Goal: Communication & Community: Answer question/provide support

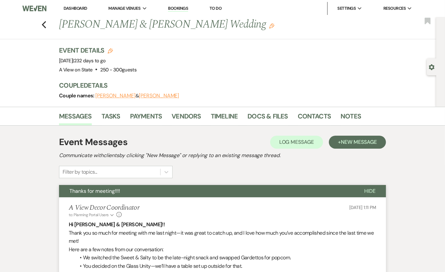
click at [40, 25] on div "Previous [PERSON_NAME] & [PERSON_NAME] Wedding Edit Bookmark" at bounding box center [217, 28] width 440 height 22
click at [42, 25] on icon "Previous" at bounding box center [44, 25] width 5 height 8
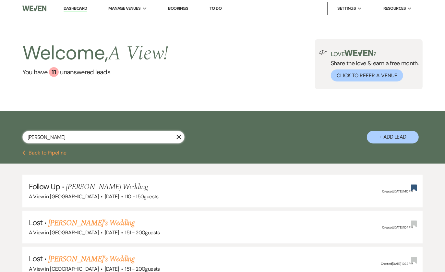
click at [75, 138] on input "[PERSON_NAME]" at bounding box center [103, 137] width 162 height 13
click at [74, 138] on input "[PERSON_NAME]" at bounding box center [103, 137] width 162 height 13
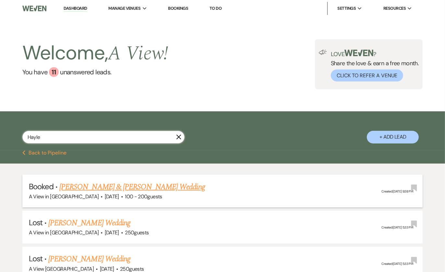
type input "Hayle"
click at [134, 185] on link "[PERSON_NAME] & [PERSON_NAME] Wedding" at bounding box center [131, 187] width 145 height 12
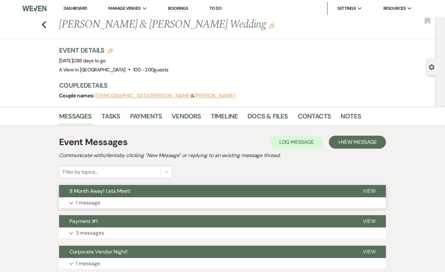
click at [225, 190] on button "8 Month Away! Lets Meet!" at bounding box center [206, 191] width 294 height 12
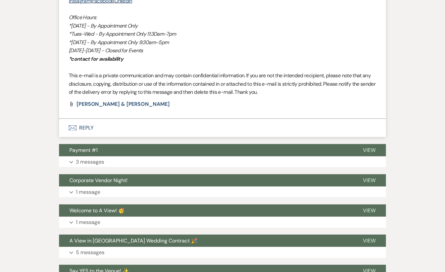
scroll to position [491, 0]
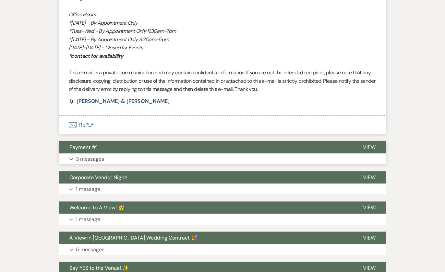
click at [206, 157] on button "Expand 3 messages" at bounding box center [222, 158] width 327 height 11
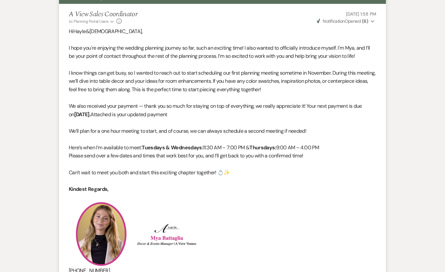
scroll to position [192, 0]
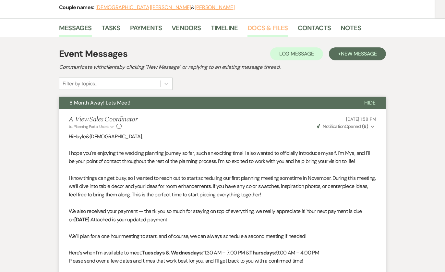
click at [265, 29] on link "Docs & Files" at bounding box center [268, 30] width 40 height 14
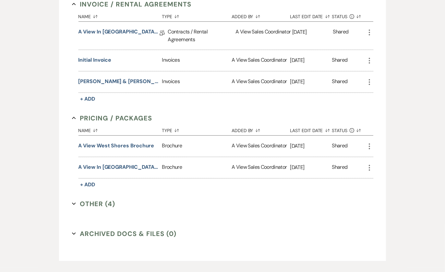
scroll to position [197, 0]
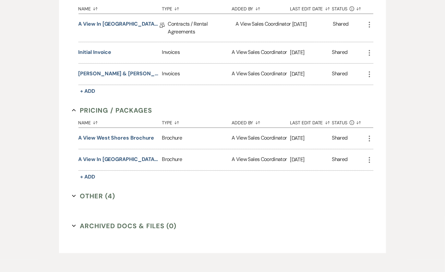
click at [92, 192] on button "Other (4) Expand" at bounding box center [93, 196] width 43 height 10
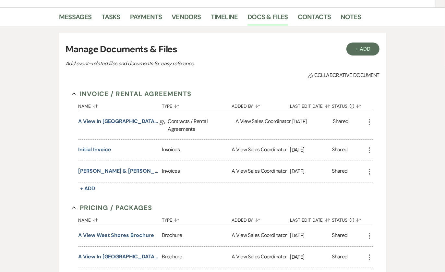
scroll to position [78, 0]
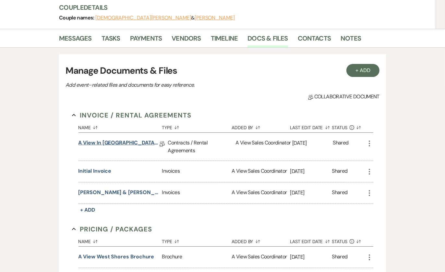
click at [117, 144] on link "A View in [GEOGRAPHIC_DATA] - Contract" at bounding box center [119, 144] width 81 height 10
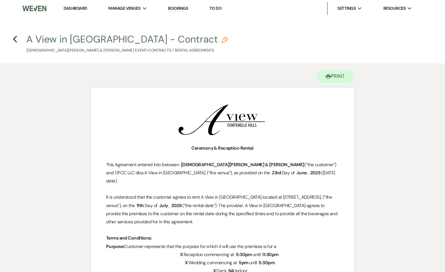
click at [76, 7] on link "Dashboard" at bounding box center [75, 9] width 23 height 6
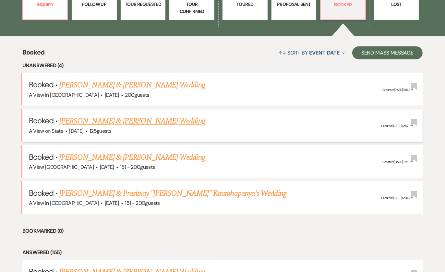
scroll to position [218, 0]
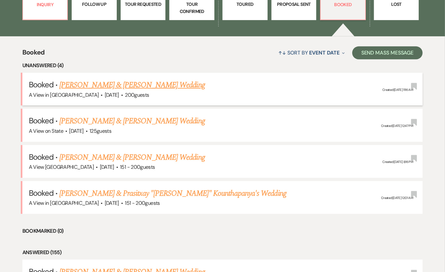
click at [153, 86] on link "[PERSON_NAME] & [PERSON_NAME] Wedding" at bounding box center [131, 85] width 145 height 12
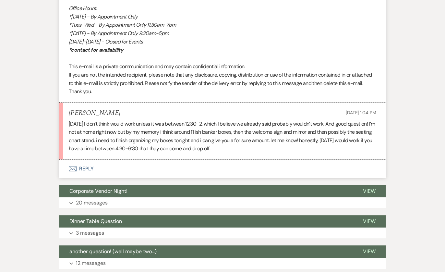
scroll to position [1407, 0]
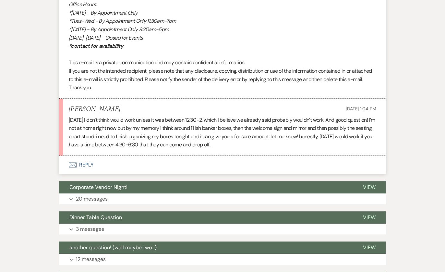
click at [82, 174] on button "Envelope Reply" at bounding box center [222, 165] width 327 height 18
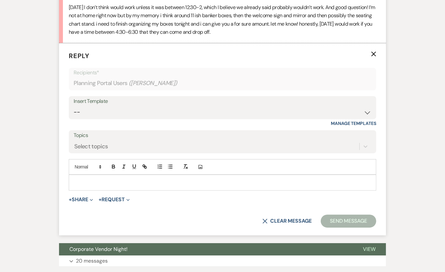
scroll to position [1537, 0]
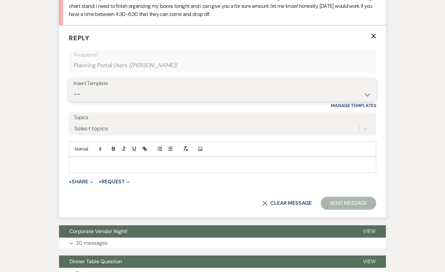
click at [130, 101] on select "-- Tour Confirmation Contract (Pre-Booked Leads) Out of office Inquiry Email Al…" at bounding box center [223, 94] width 298 height 13
select select "3703"
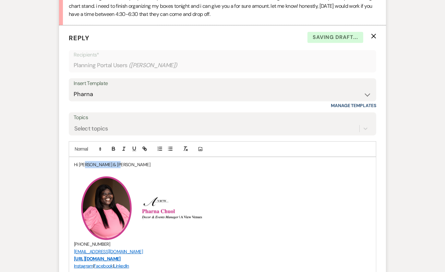
drag, startPoint x: 118, startPoint y: 181, endPoint x: 86, endPoint y: 181, distance: 32.1
click at [86, 168] on p "Hi [PERSON_NAME] & [PERSON_NAME]" at bounding box center [222, 164] width 297 height 7
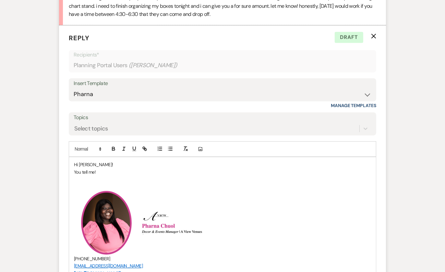
click at [103, 176] on p "You tell me!" at bounding box center [222, 171] width 297 height 7
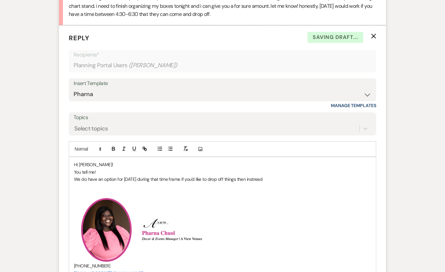
click at [262, 183] on p "We do have an option for [DATE] during that time frame if you'd like to drop of…" at bounding box center [222, 179] width 297 height 7
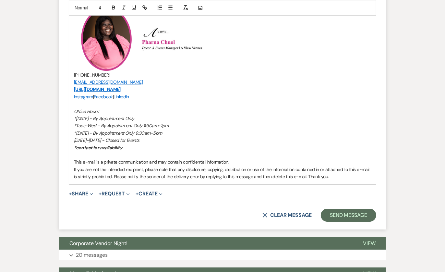
scroll to position [1736, 0]
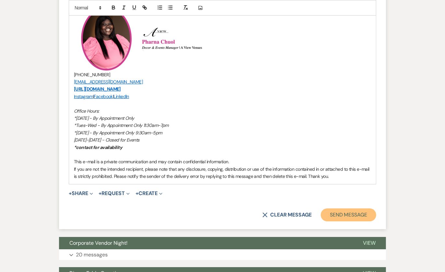
click at [345, 221] on button "Send Message" at bounding box center [348, 214] width 55 height 13
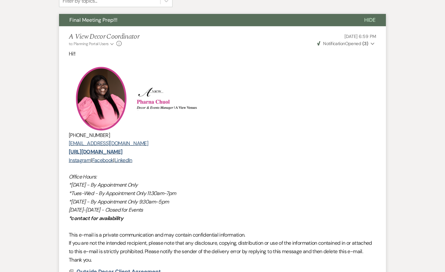
scroll to position [0, 0]
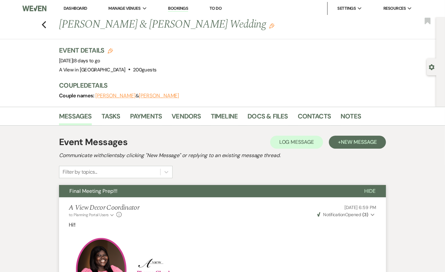
click at [75, 7] on link "Dashboard" at bounding box center [75, 9] width 23 height 6
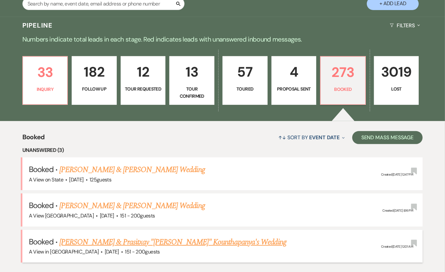
scroll to position [82, 0]
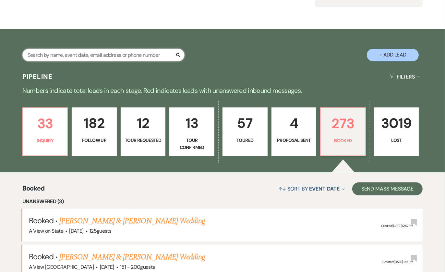
click at [91, 56] on input "text" at bounding box center [103, 55] width 162 height 13
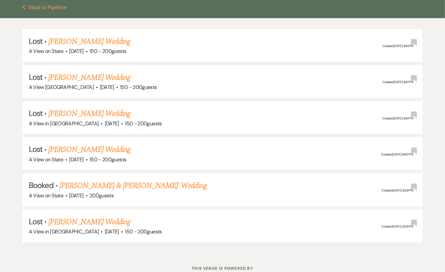
scroll to position [146, 0]
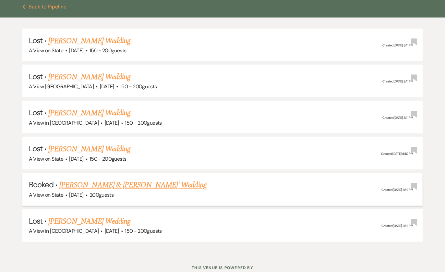
type input "[PERSON_NAME]"
click at [149, 186] on link "[PERSON_NAME] & [PERSON_NAME]' Wedding" at bounding box center [132, 185] width 147 height 12
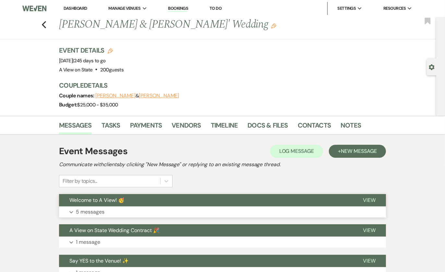
click at [151, 202] on button "Welcome to A View! 🥳" at bounding box center [206, 200] width 294 height 12
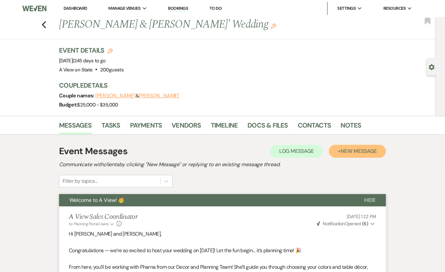
click at [344, 152] on span "New Message" at bounding box center [359, 151] width 36 height 7
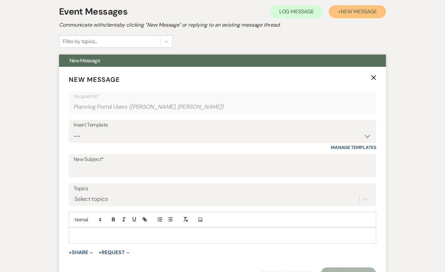
scroll to position [140, 0]
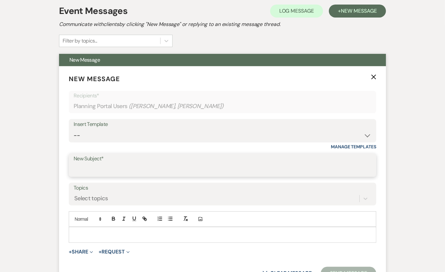
click at [171, 167] on input "New Subject*" at bounding box center [223, 170] width 298 height 13
click at [138, 169] on input "Thanks for meeting!" at bounding box center [223, 170] width 298 height 13
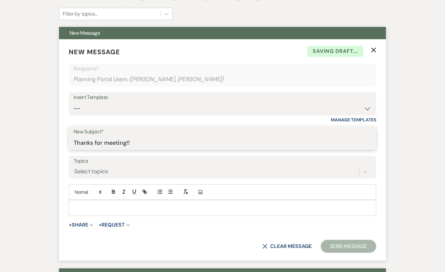
scroll to position [168, 0]
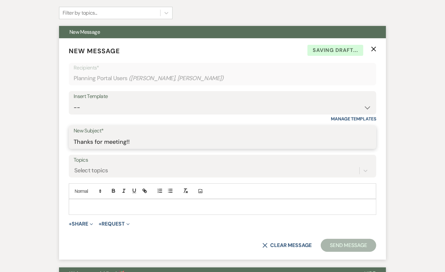
click at [182, 143] on input "Thanks for meeting!!" at bounding box center [223, 142] width 298 height 13
type input "Thanks for meeting!!"
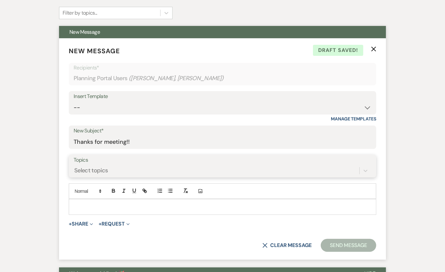
click at [188, 171] on div "Topics Select topics" at bounding box center [223, 166] width 308 height 23
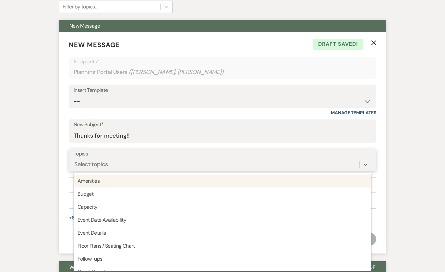
scroll to position [175, 0]
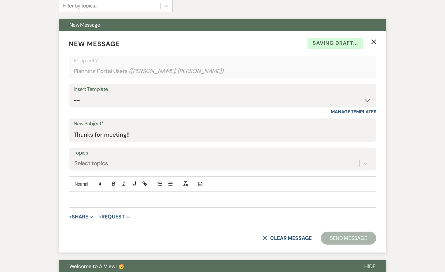
click at [187, 91] on div "Insert Template" at bounding box center [223, 89] width 298 height 9
click at [186, 90] on div "Insert Template" at bounding box center [223, 89] width 298 height 9
click at [185, 89] on div "Insert Template" at bounding box center [223, 89] width 298 height 9
click at [185, 91] on div "Insert Template" at bounding box center [223, 89] width 298 height 9
click at [187, 104] on select "-- Tour Confirmation Contract (Pre-Booked Leads) Out of office Inquiry Email Al…" at bounding box center [223, 100] width 298 height 13
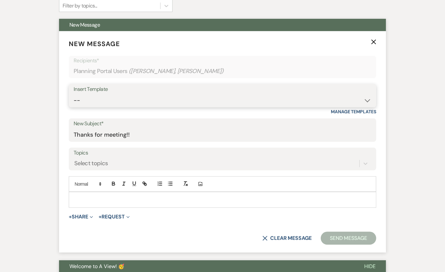
select select "3704"
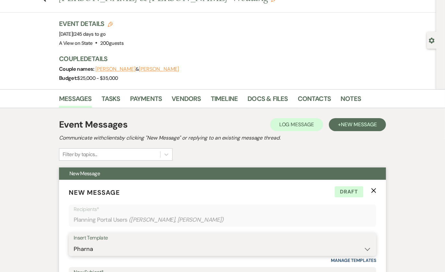
scroll to position [0, 0]
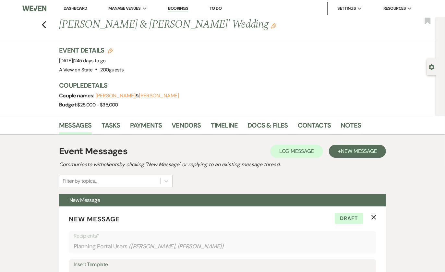
click at [70, 10] on link "Dashboard" at bounding box center [75, 9] width 23 height 6
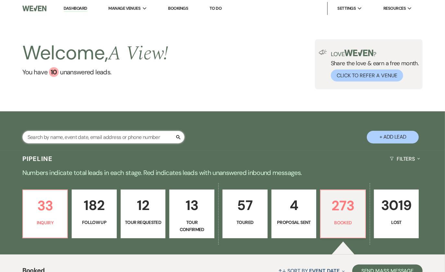
click at [125, 140] on input "text" at bounding box center [103, 137] width 162 height 13
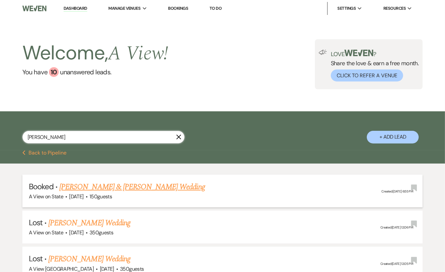
type input "[PERSON_NAME]"
click at [125, 187] on link "[PERSON_NAME] & [PERSON_NAME] Wedding" at bounding box center [131, 187] width 145 height 12
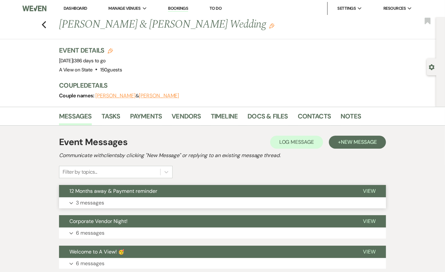
click at [153, 193] on span "12 Months away & Payment reminder" at bounding box center [113, 191] width 88 height 7
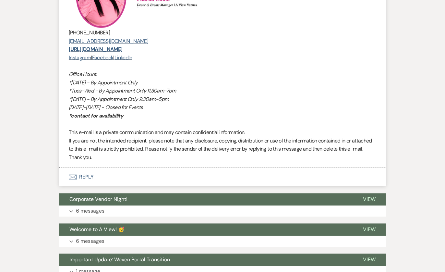
scroll to position [987, 0]
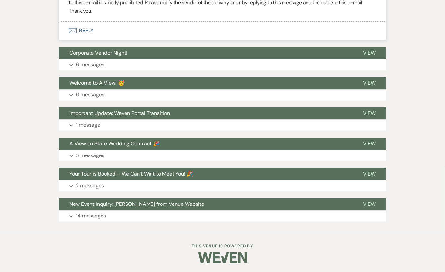
click at [100, 33] on button "Envelope Reply" at bounding box center [222, 31] width 327 height 18
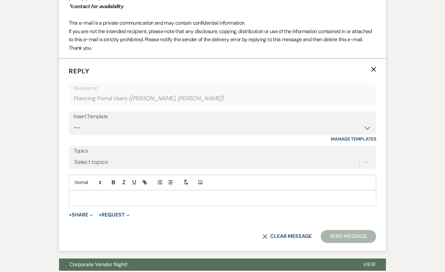
scroll to position [951, 0]
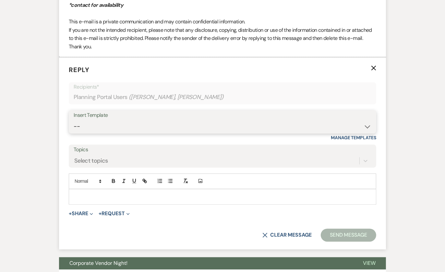
click at [145, 123] on select "-- Tour Confirmation Contract (Pre-Booked Leads) Out of office Inquiry Email Al…" at bounding box center [223, 126] width 298 height 13
select select "3704"
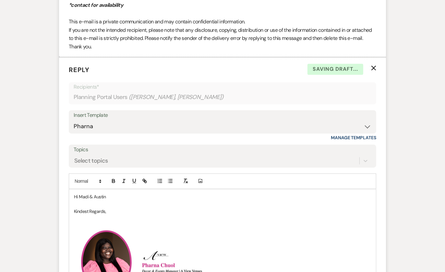
click at [117, 200] on p at bounding box center [222, 203] width 297 height 7
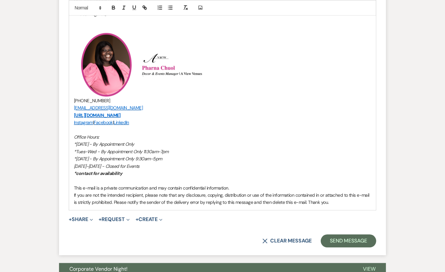
scroll to position [1174, 0]
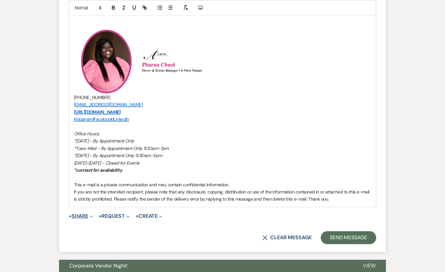
click at [92, 215] on icon "Expand" at bounding box center [91, 216] width 3 height 3
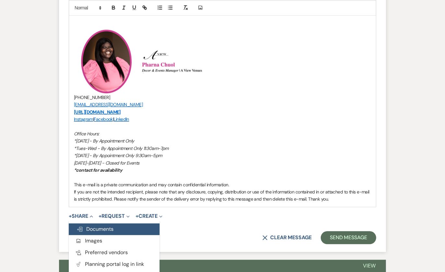
click at [100, 228] on span "Doc Upload Documents" at bounding box center [95, 228] width 37 height 7
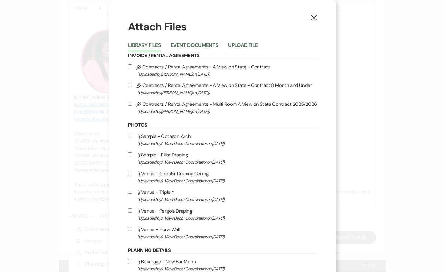
click at [238, 41] on li "Upload File" at bounding box center [247, 46] width 39 height 11
click at [239, 45] on button "Upload File" at bounding box center [243, 47] width 30 height 9
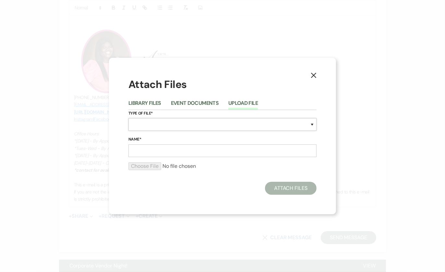
click at [174, 130] on select "Special Event Insurance Vendor Certificate of Insurance Contracts / Rental Agre…" at bounding box center [222, 124] width 188 height 13
select select "22"
click at [160, 151] on input "Name*" at bounding box center [222, 150] width 188 height 13
type input "Updated invoice"
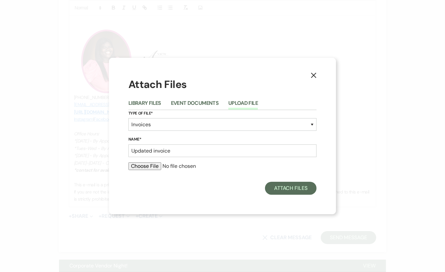
click at [151, 171] on div at bounding box center [222, 168] width 188 height 13
click at [148, 166] on input "file" at bounding box center [222, 166] width 188 height 8
type input "C:\fakepath\[PERSON_NAME]:[PERSON_NAME].pdf"
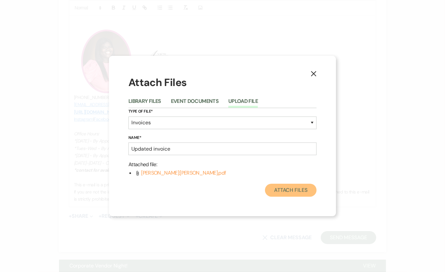
click at [292, 192] on button "Attach Files" at bounding box center [291, 190] width 52 height 13
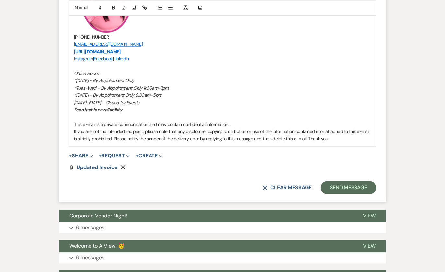
scroll to position [1234, 0]
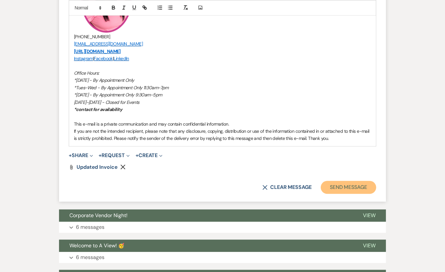
click at [328, 184] on button "Send Message" at bounding box center [348, 187] width 55 height 13
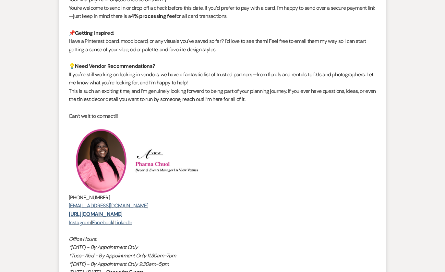
scroll to position [0, 0]
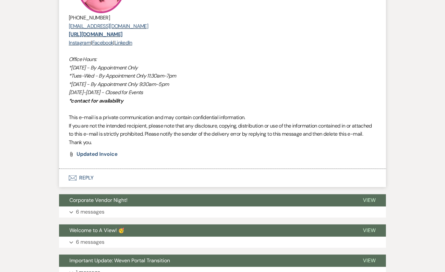
click at [88, 179] on button "Envelope Reply" at bounding box center [222, 178] width 327 height 18
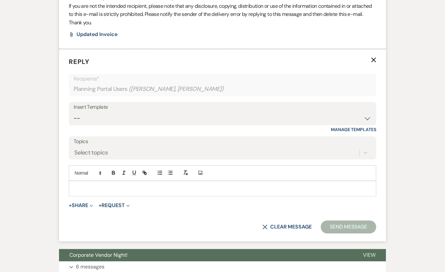
scroll to position [1277, 0]
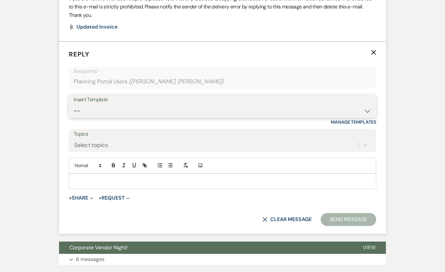
click at [137, 109] on select "-- Tour Confirmation Contract (Pre-Booked Leads) Out of office Inquiry Email Al…" at bounding box center [223, 110] width 298 height 13
select select "3704"
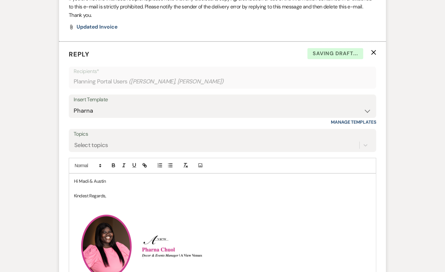
click at [122, 182] on p "Hi Madi & Austin" at bounding box center [222, 180] width 297 height 7
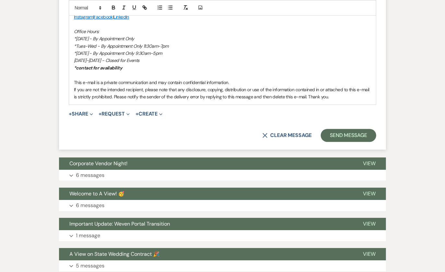
scroll to position [1570, 0]
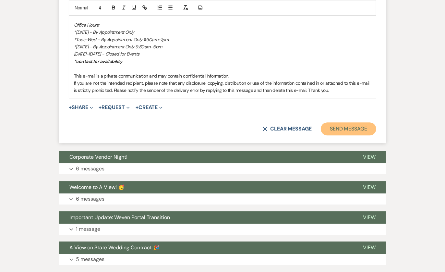
click at [353, 126] on button "Send Message" at bounding box center [348, 128] width 55 height 13
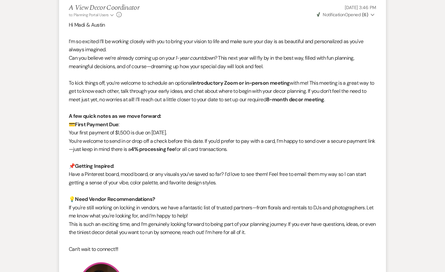
scroll to position [0, 0]
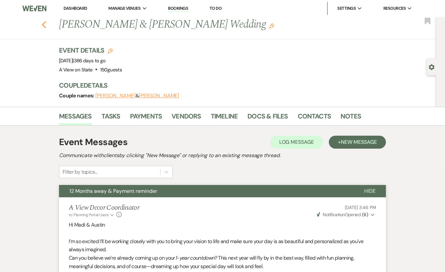
click at [46, 23] on icon "Previous" at bounding box center [44, 25] width 5 height 8
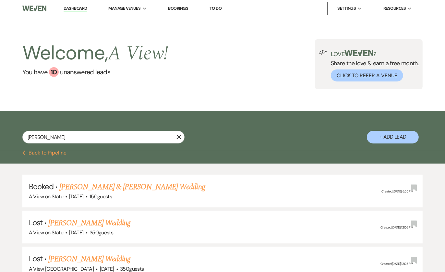
click at [49, 153] on button "Previous Back to Pipeline" at bounding box center [44, 152] width 44 height 5
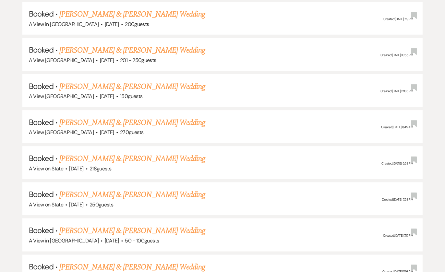
scroll to position [513, 0]
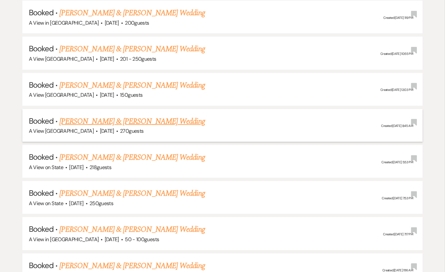
click at [107, 122] on link "[PERSON_NAME] & [PERSON_NAME] Wedding" at bounding box center [131, 121] width 145 height 12
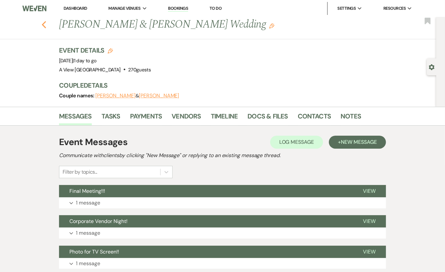
click at [45, 25] on icon "Previous" at bounding box center [44, 25] width 5 height 8
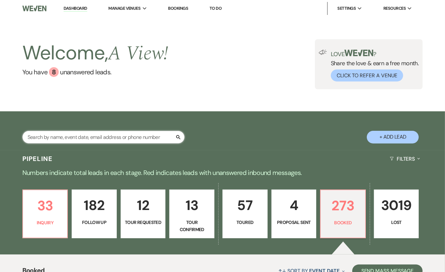
click at [92, 141] on input "text" at bounding box center [103, 137] width 162 height 13
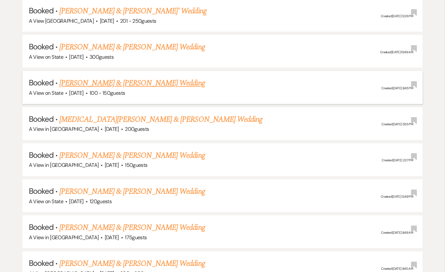
scroll to position [1057, 0]
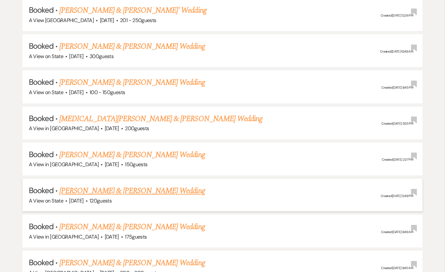
click at [160, 185] on link "[PERSON_NAME] & [PERSON_NAME] Wedding" at bounding box center [131, 191] width 145 height 12
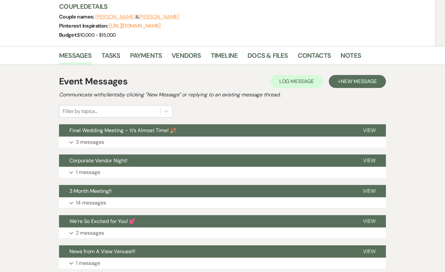
scroll to position [90, 0]
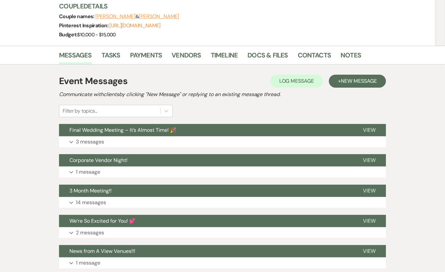
click at [189, 130] on button "Final Wedding Meeting – It’s Almost Time! 🎉" at bounding box center [206, 130] width 294 height 12
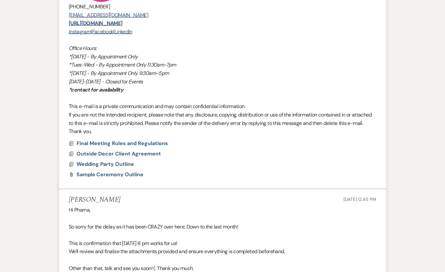
scroll to position [648, 0]
